Goal: Task Accomplishment & Management: Manage account settings

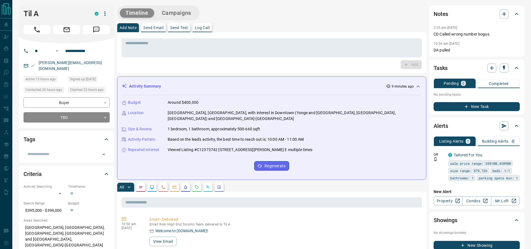
click at [254, 20] on div "Timeline Campaigns" at bounding box center [271, 13] width 309 height 15
click at [29, 36] on div "Til A C" at bounding box center [66, 25] width 95 height 38
click at [28, 29] on button "Call" at bounding box center [37, 29] width 27 height 9
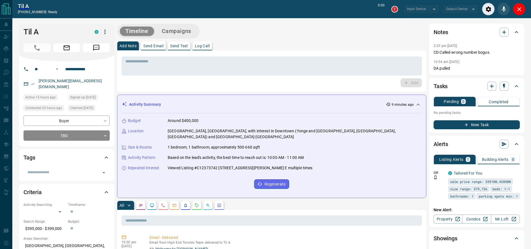
type input "*******"
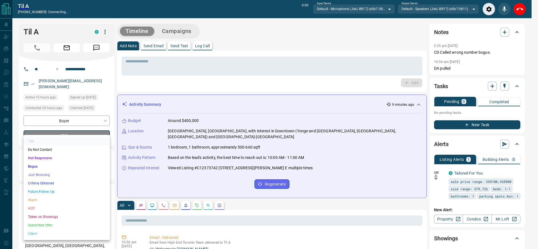
drag, startPoint x: 59, startPoint y: 178, endPoint x: 57, endPoint y: 183, distance: 6.3
click at [57, 183] on ul "TBD Do Not Contact Not Responsive Bogus Just Browsing Criteria Obtained Future …" at bounding box center [67, 187] width 86 height 105
click at [57, 184] on li "Criteria Obtained" at bounding box center [67, 183] width 86 height 8
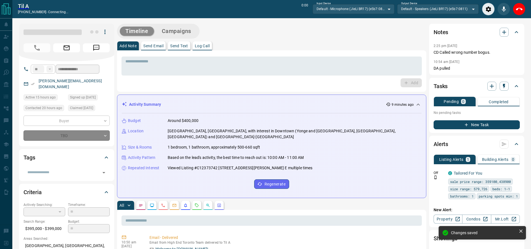
click at [194, 80] on div "Add" at bounding box center [272, 82] width 300 height 9
type input "*"
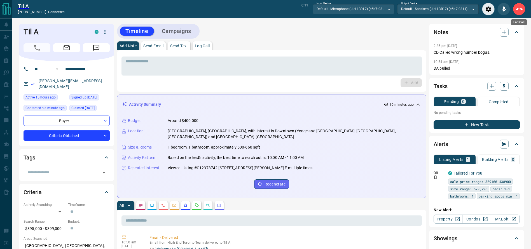
click at [517, 7] on icon "End Call" at bounding box center [519, 9] width 7 height 7
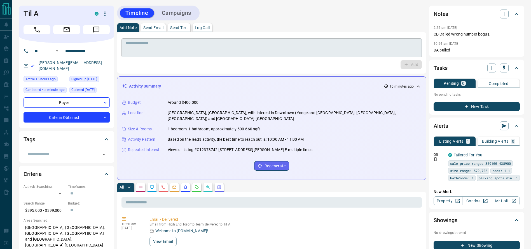
drag, startPoint x: 284, startPoint y: 57, endPoint x: 278, endPoint y: 55, distance: 6.0
click at [283, 57] on div "* ​" at bounding box center [272, 47] width 300 height 19
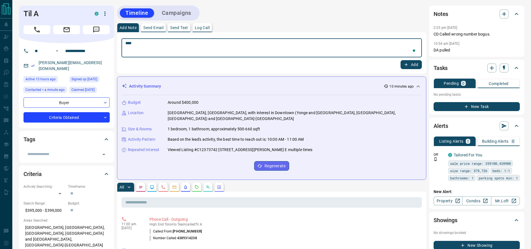
type textarea "*****"
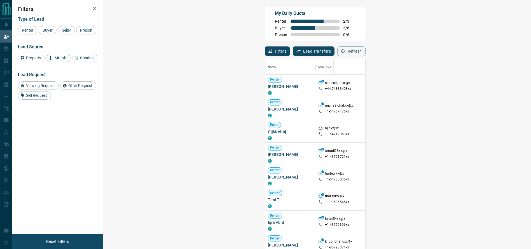
scroll to position [184, 409]
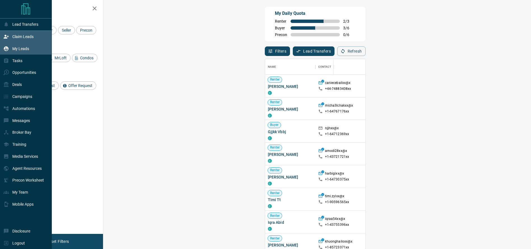
click at [6, 48] on icon at bounding box center [6, 48] width 5 height 5
